Goal: Task Accomplishment & Management: Use online tool/utility

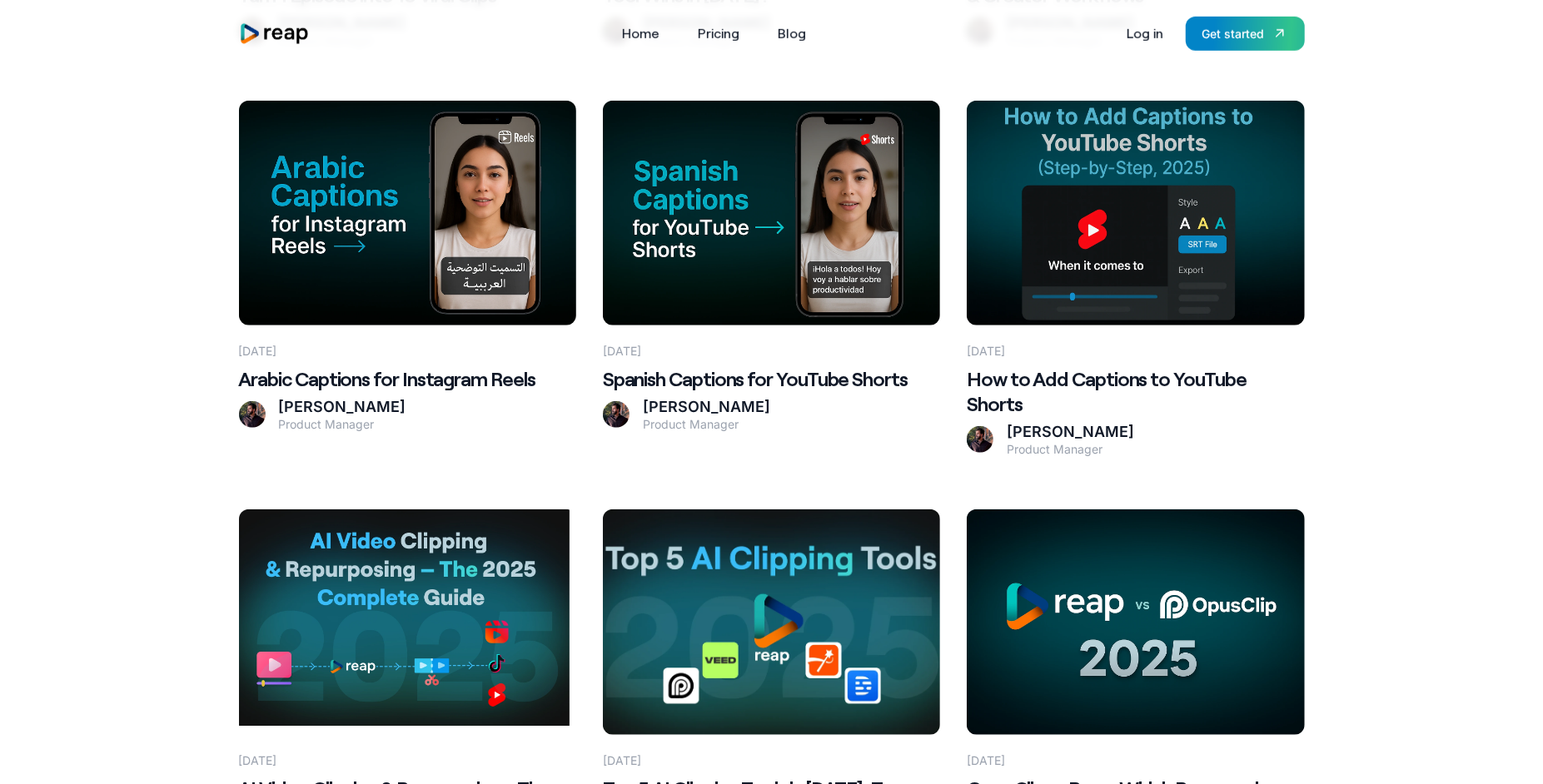
scroll to position [1076, 0]
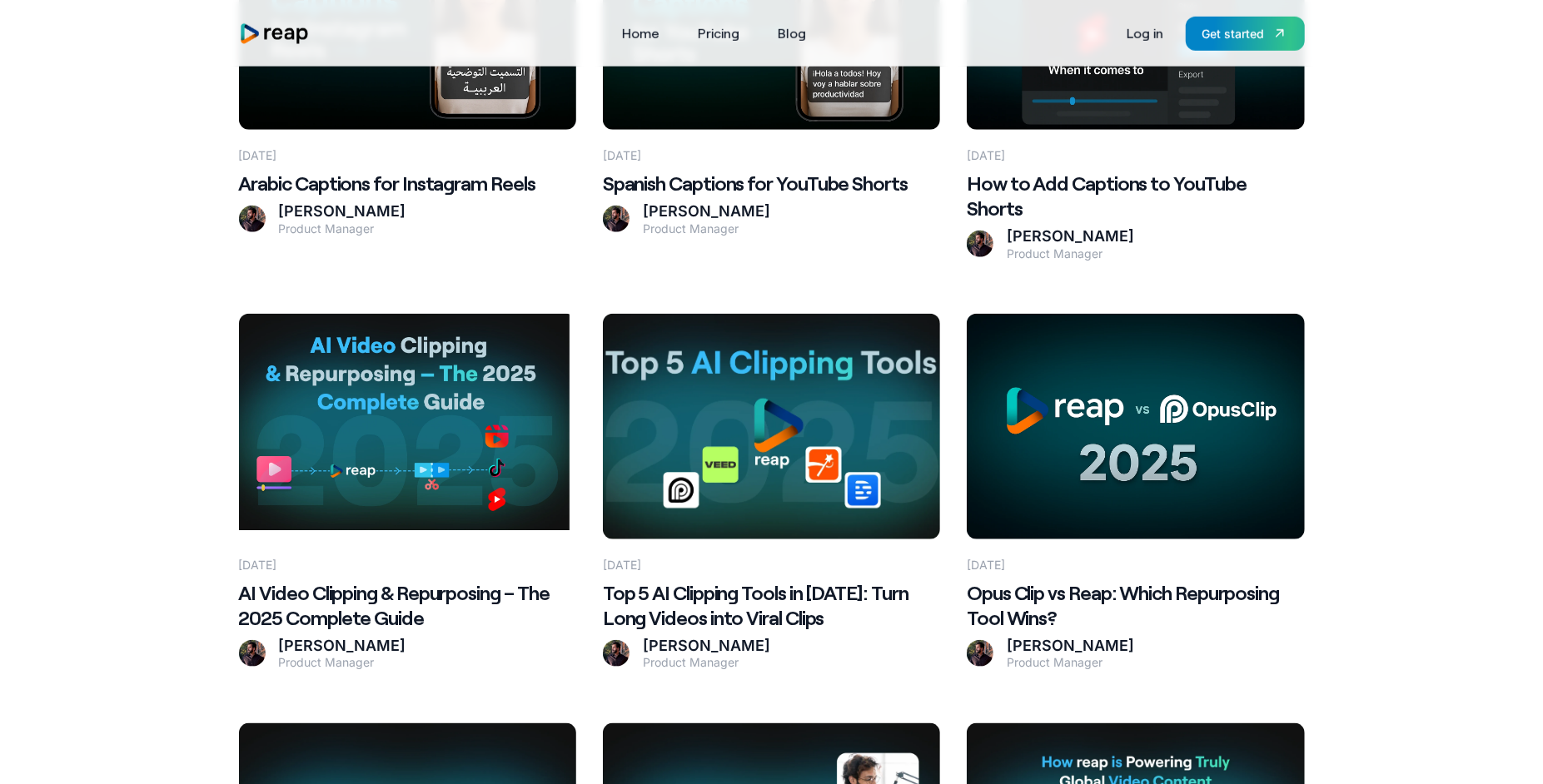
click at [750, 418] on Clips at bounding box center [771, 426] width 338 height 225
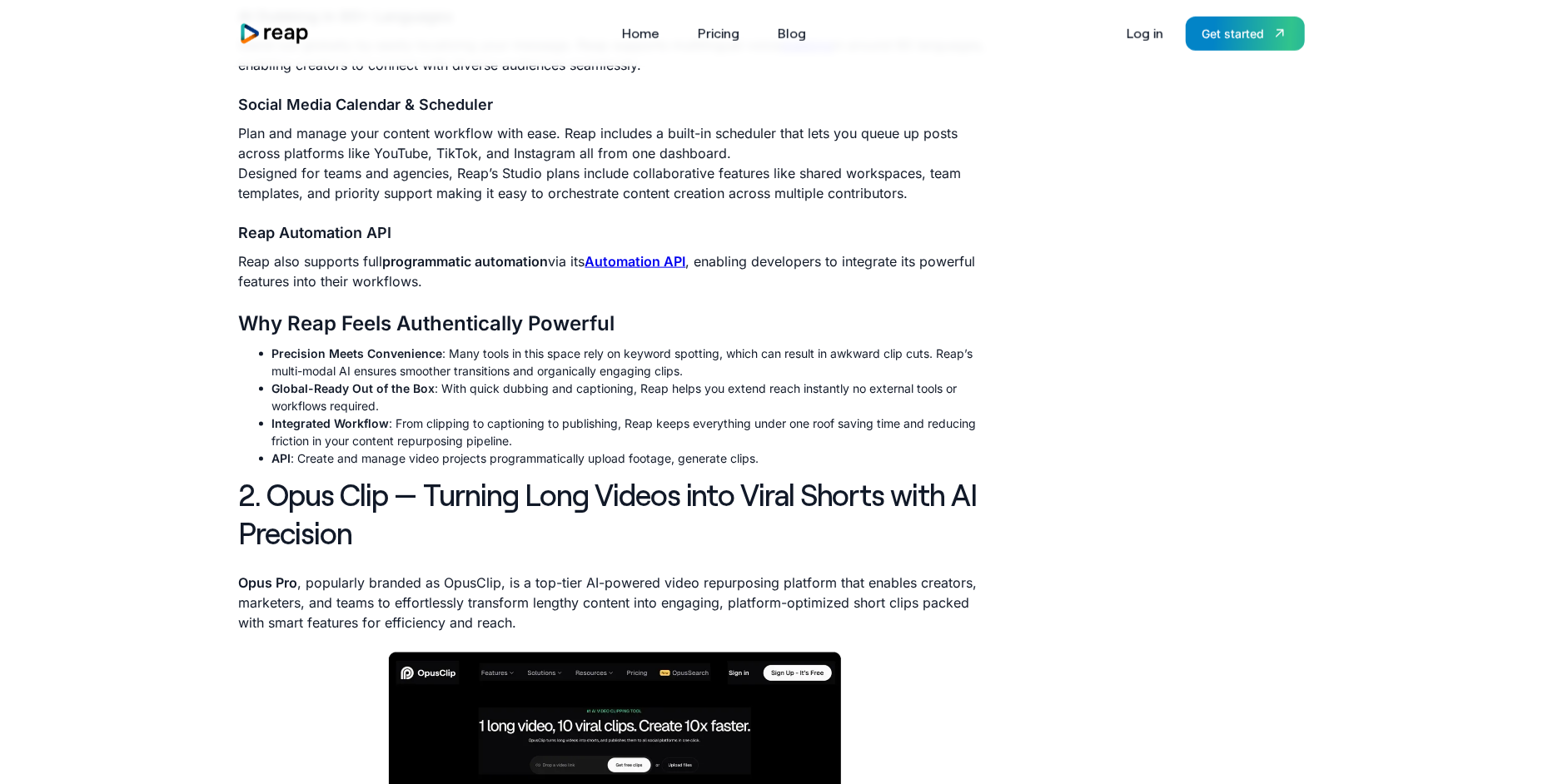
scroll to position [1460, 0]
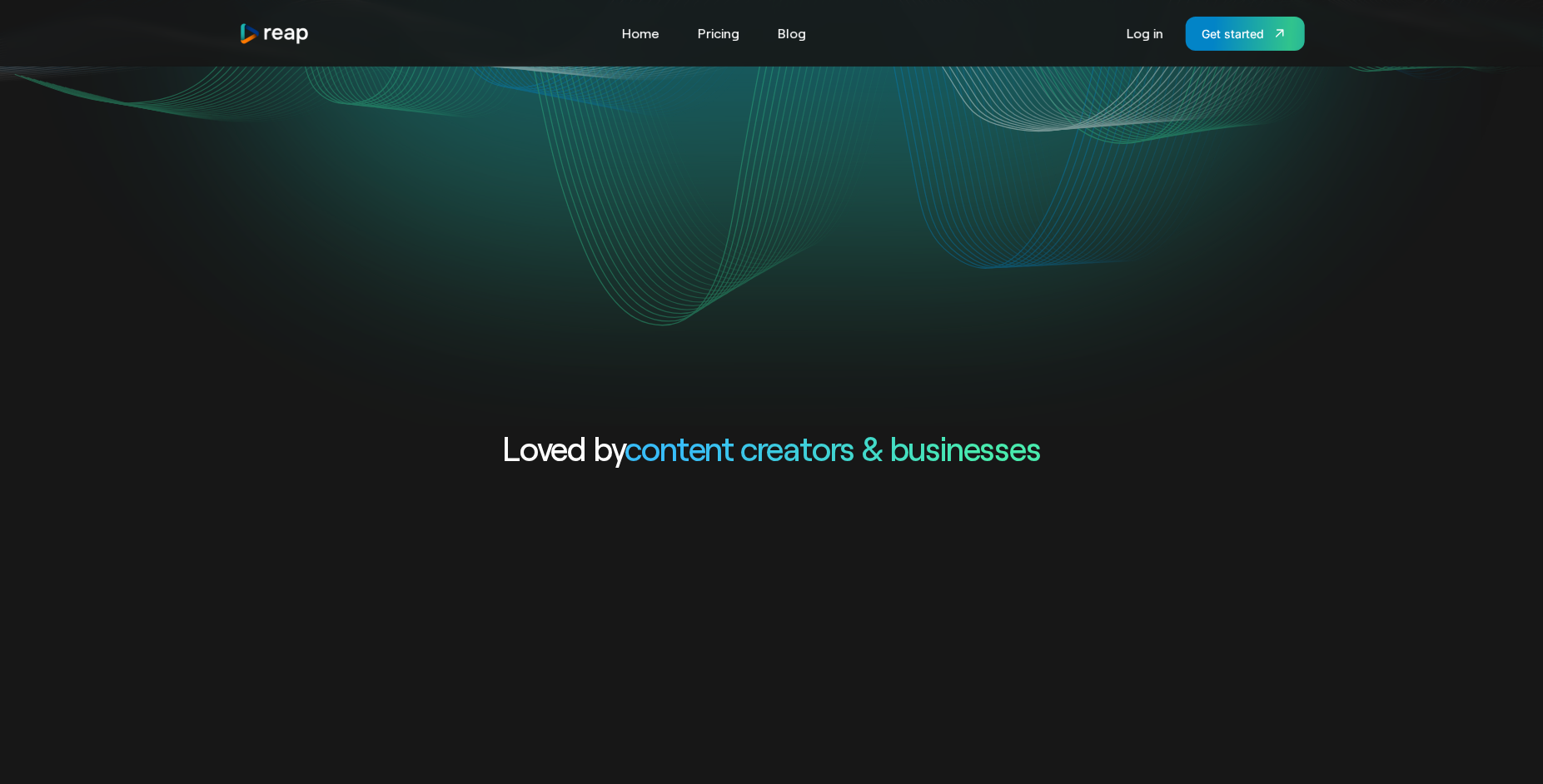
scroll to position [439, 0]
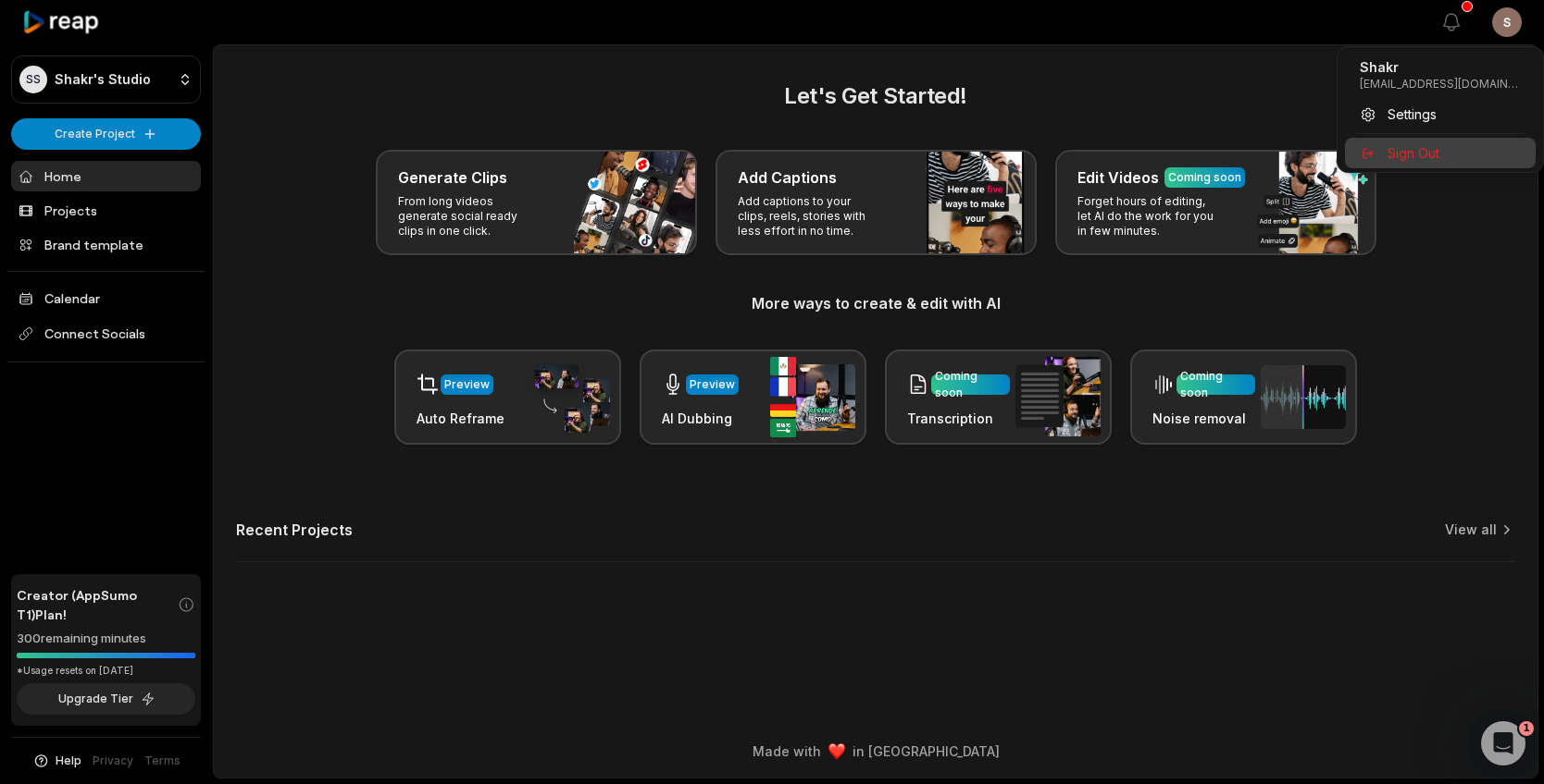
click at [1395, 138] on div "Sign Out" at bounding box center [1440, 153] width 191 height 31
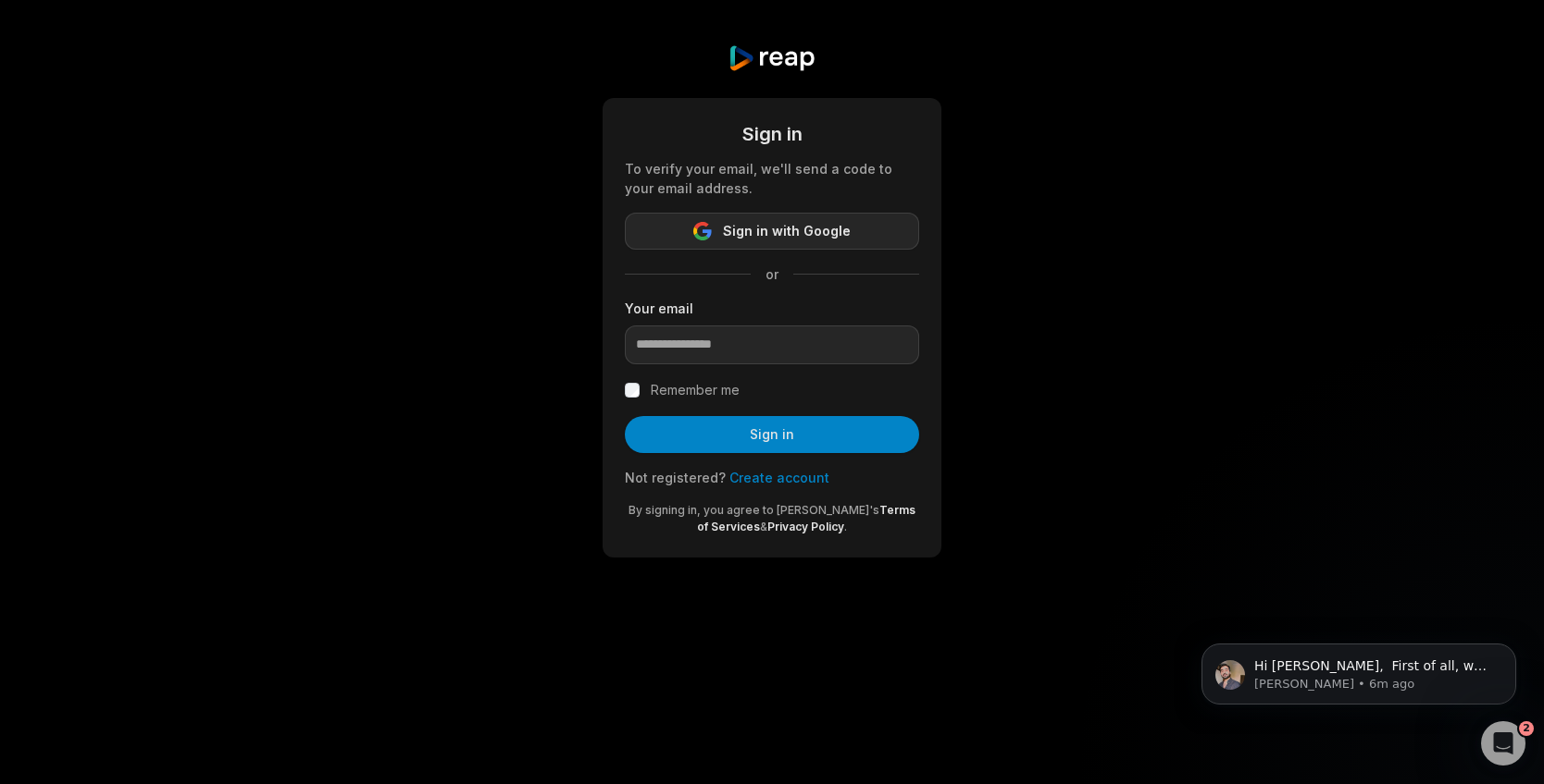
click at [767, 240] on span "Sign in with Google" at bounding box center [786, 231] width 127 height 22
click at [1515, 645] on icon "Dismiss notification" at bounding box center [1511, 649] width 10 height 10
